Goal: Information Seeking & Learning: Understand process/instructions

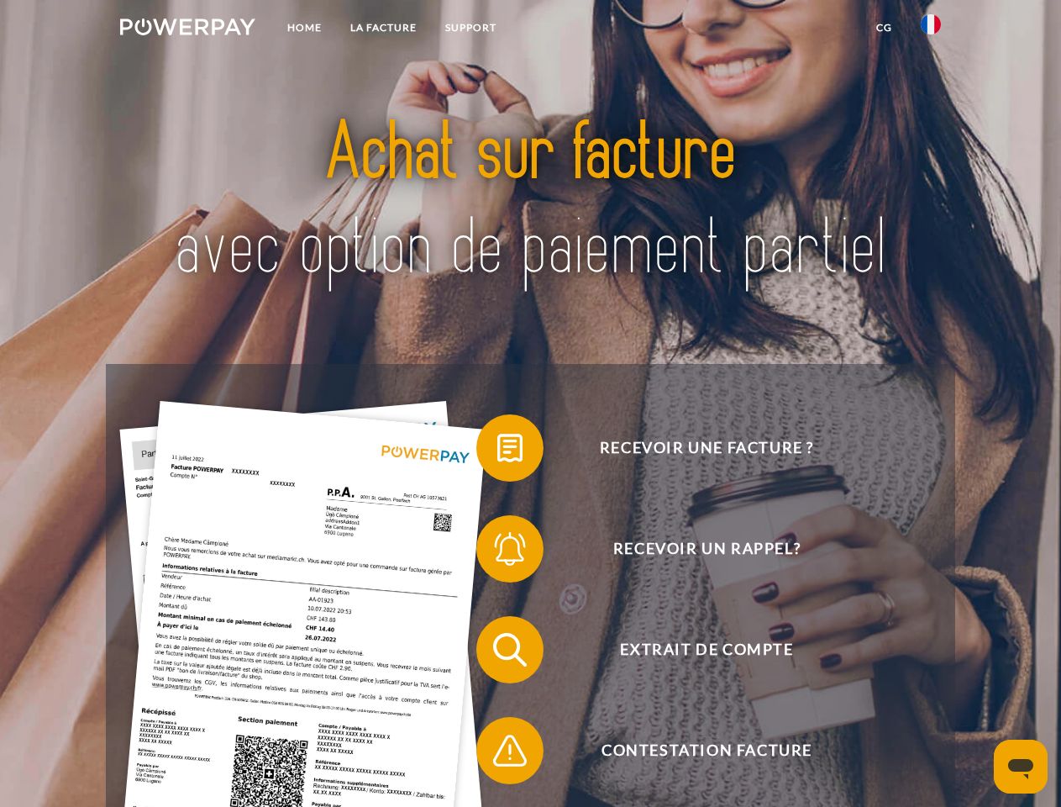
click at [187, 29] on img at bounding box center [187, 26] width 135 height 17
click at [931, 29] on img at bounding box center [931, 24] width 20 height 20
click at [884, 28] on link "CG" at bounding box center [884, 28] width 45 height 30
click at [497, 451] on span at bounding box center [485, 448] width 84 height 84
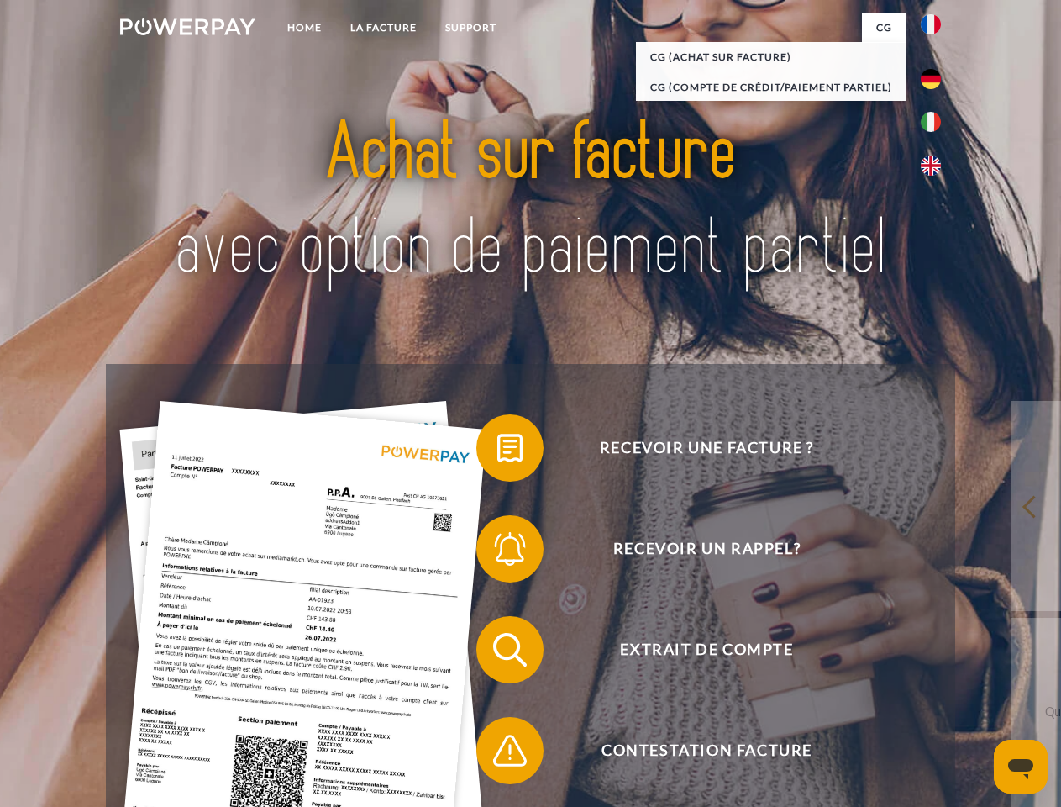
click at [497, 552] on span at bounding box center [485, 549] width 84 height 84
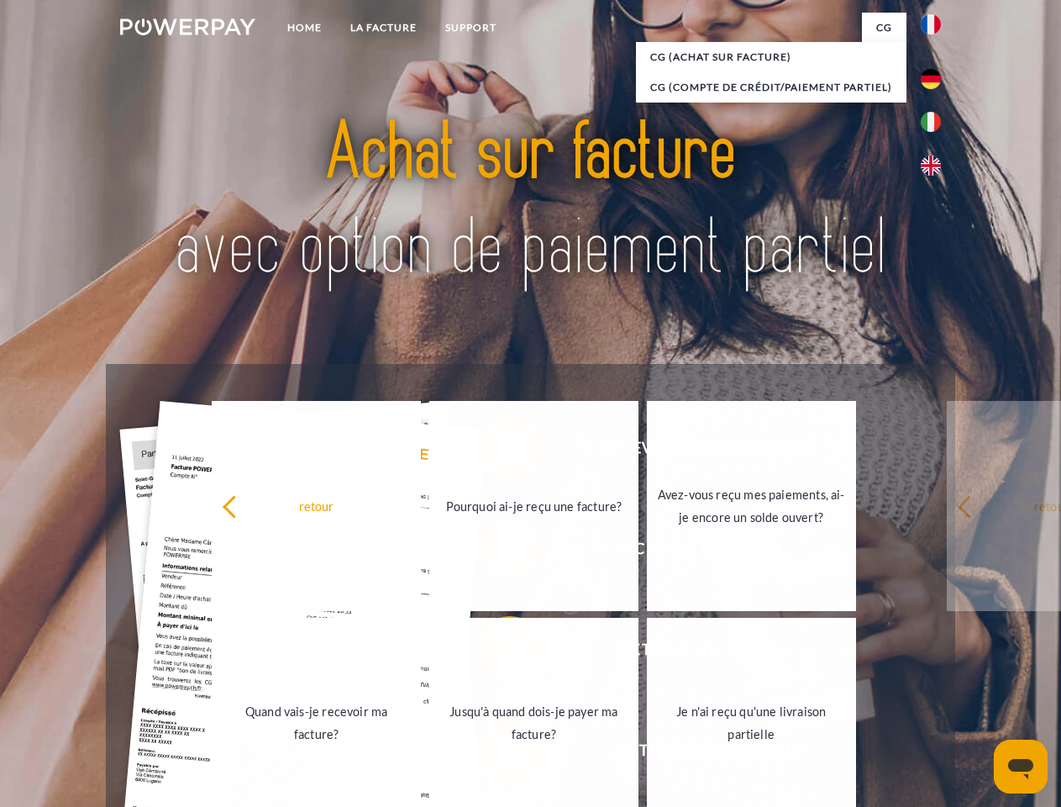
click at [497, 653] on link "Jusqu'à quand dois-je payer ma facture?" at bounding box center [533, 722] width 209 height 210
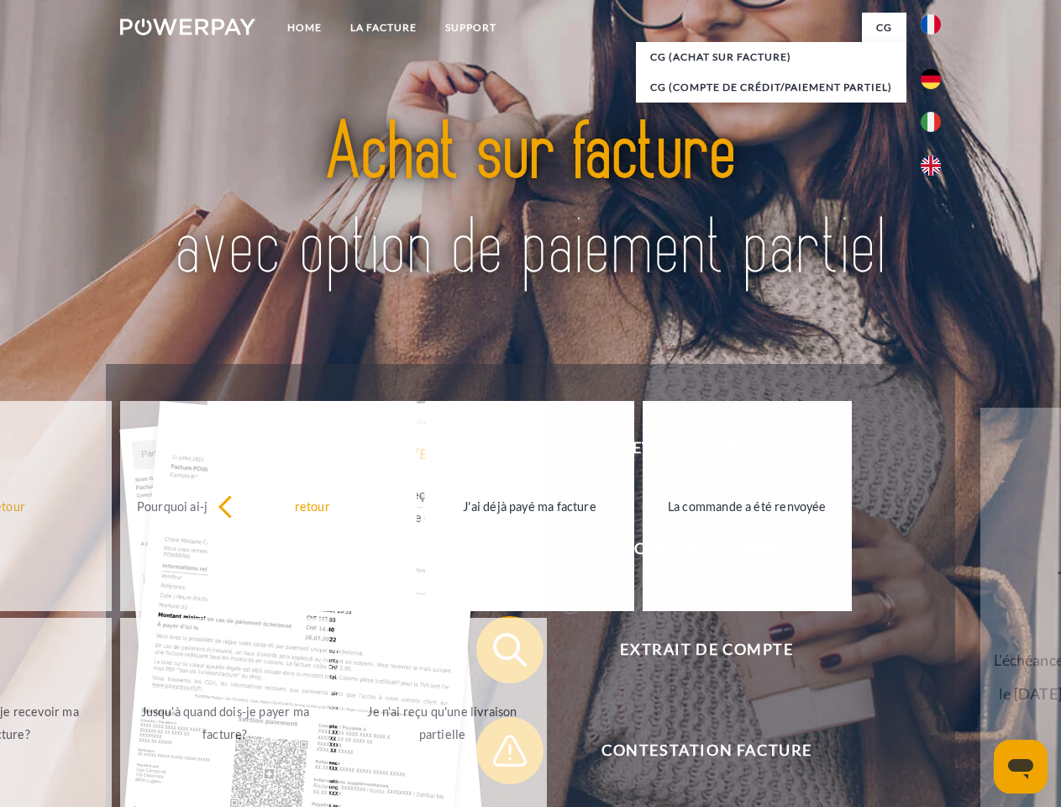
click at [497, 754] on span at bounding box center [485, 750] width 84 height 84
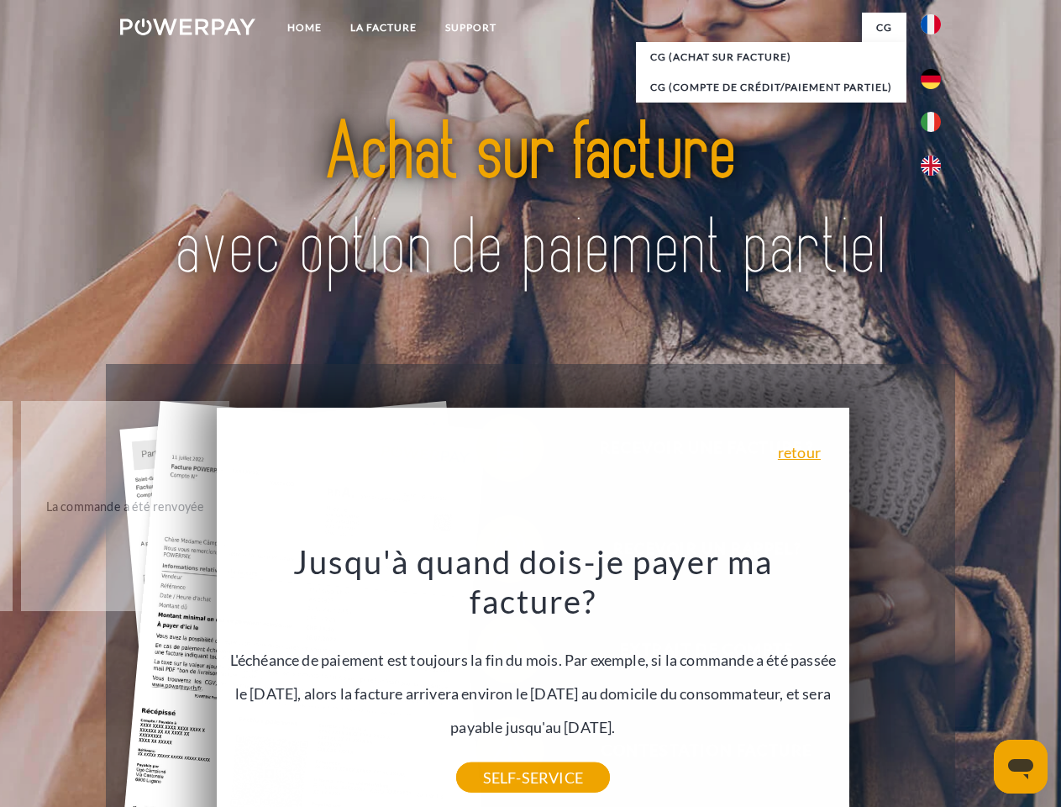
click at [1021, 766] on icon "Ouvrir la fenêtre de messagerie" at bounding box center [1020, 769] width 25 height 20
